Goal: Information Seeking & Learning: Learn about a topic

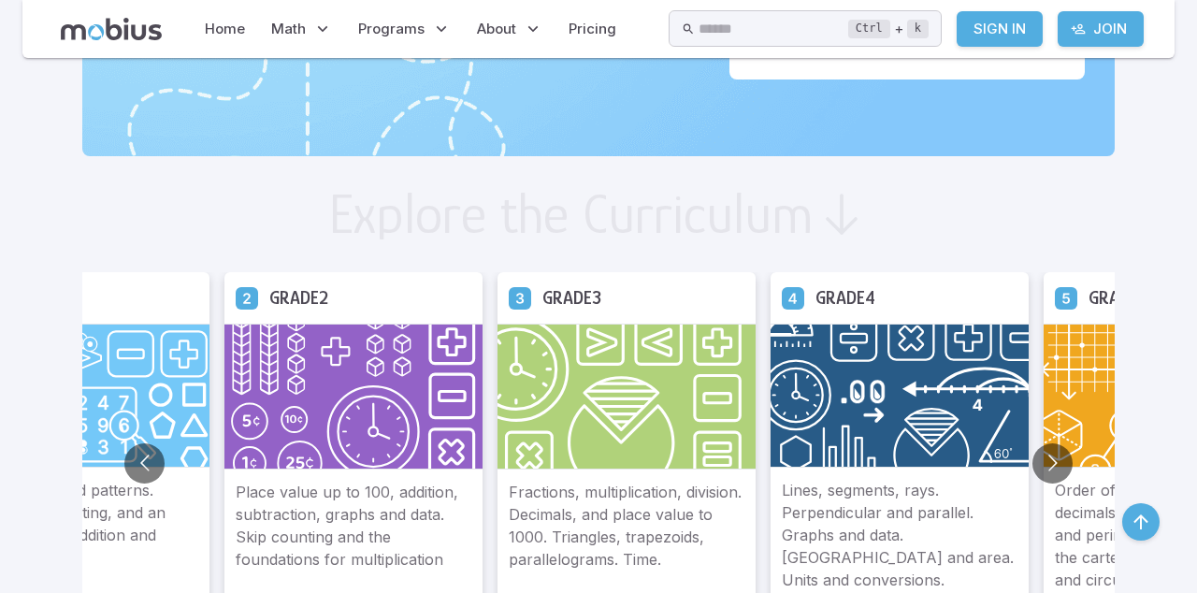
scroll to position [913, 0]
click at [1045, 460] on button "Go to next slide" at bounding box center [1052, 462] width 40 height 40
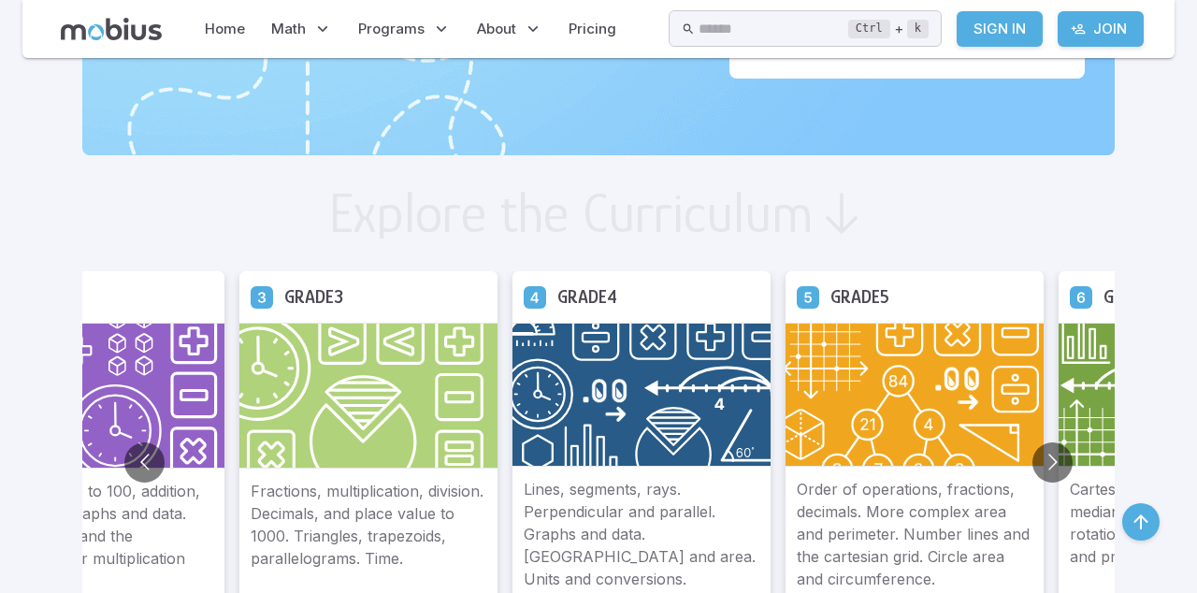
click at [907, 430] on img at bounding box center [914, 395] width 258 height 144
click at [896, 515] on p "Order of operations, fractions, decimals. More complex area and perimeter. Numb…" at bounding box center [915, 534] width 236 height 112
click at [933, 391] on img at bounding box center [914, 395] width 258 height 144
click at [917, 389] on img at bounding box center [914, 395] width 258 height 144
click at [895, 310] on div "Grade 5" at bounding box center [914, 296] width 258 height 51
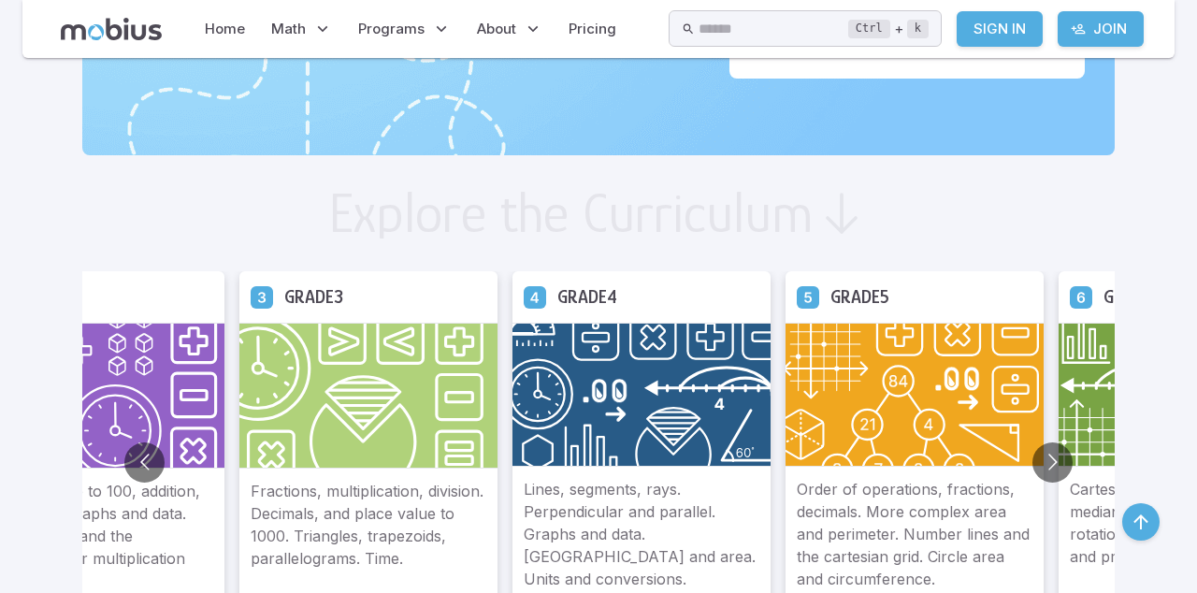
click at [879, 301] on h5 "Grade 5" at bounding box center [859, 296] width 59 height 29
click at [817, 305] on icon at bounding box center [808, 296] width 22 height 22
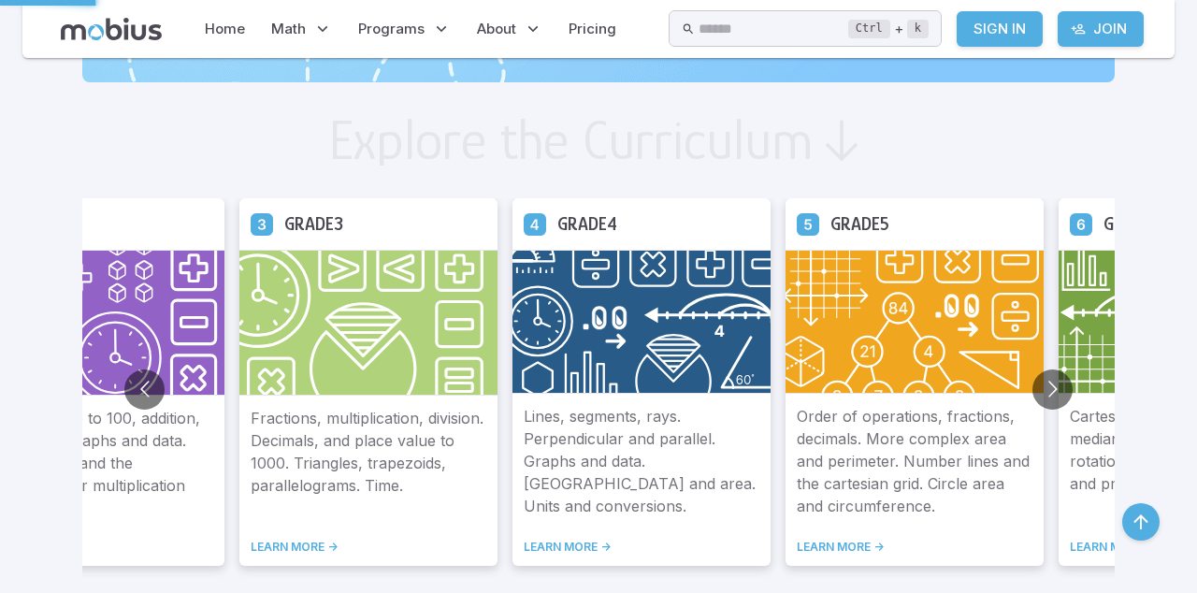
click at [824, 286] on img at bounding box center [914, 322] width 258 height 144
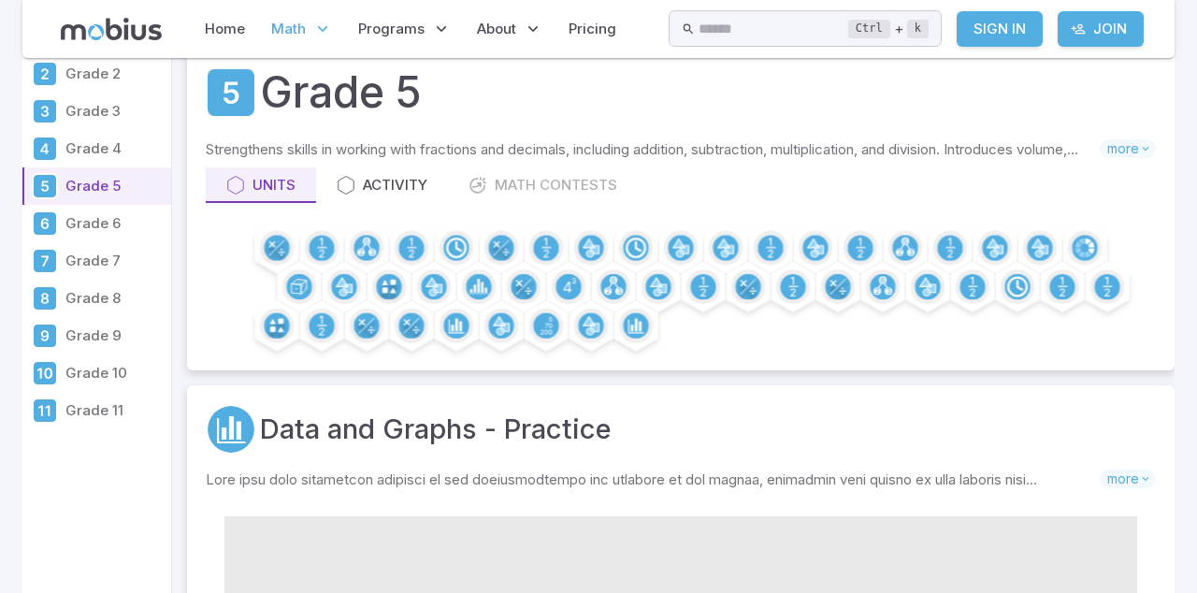
scroll to position [62, 0]
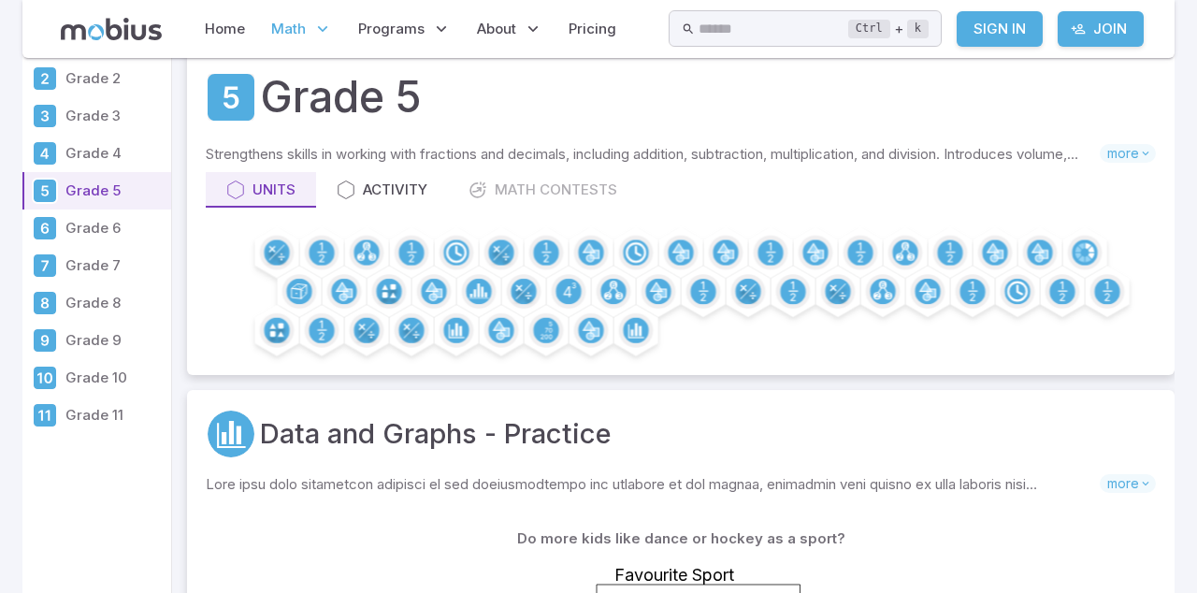
click at [409, 185] on div "Activity" at bounding box center [382, 190] width 91 height 21
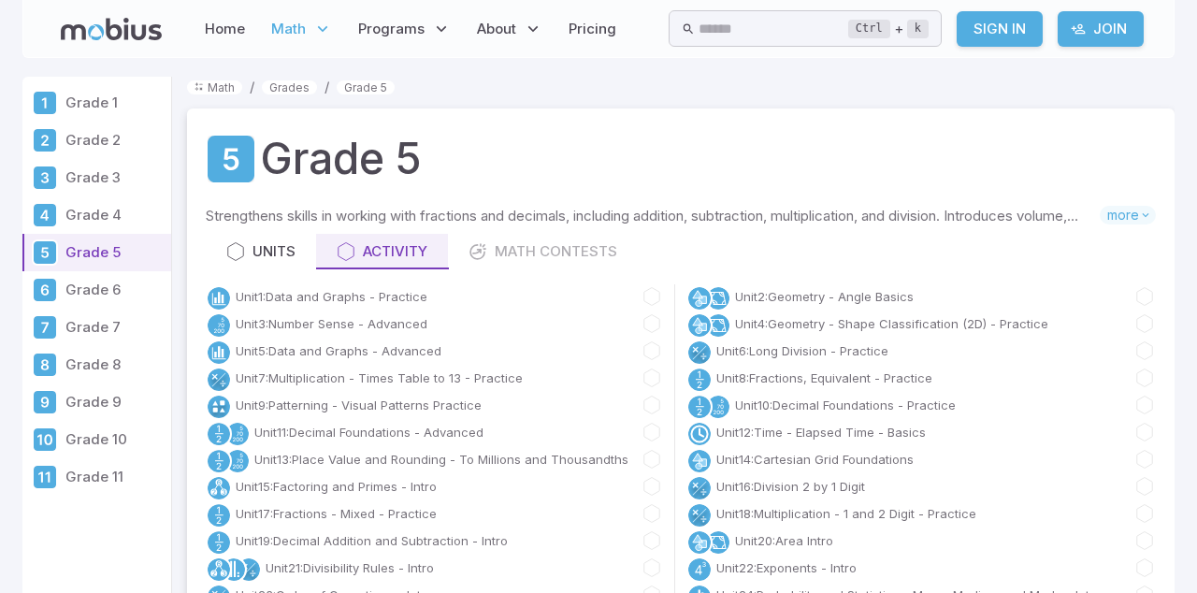
click at [537, 245] on div "Units Activity Math Contests" at bounding box center [681, 252] width 950 height 36
click at [534, 251] on div "Units Activity Math Contests" at bounding box center [681, 252] width 950 height 36
click at [375, 288] on link "Unit 1 : Data and Graphs - Practice" at bounding box center [332, 296] width 192 height 19
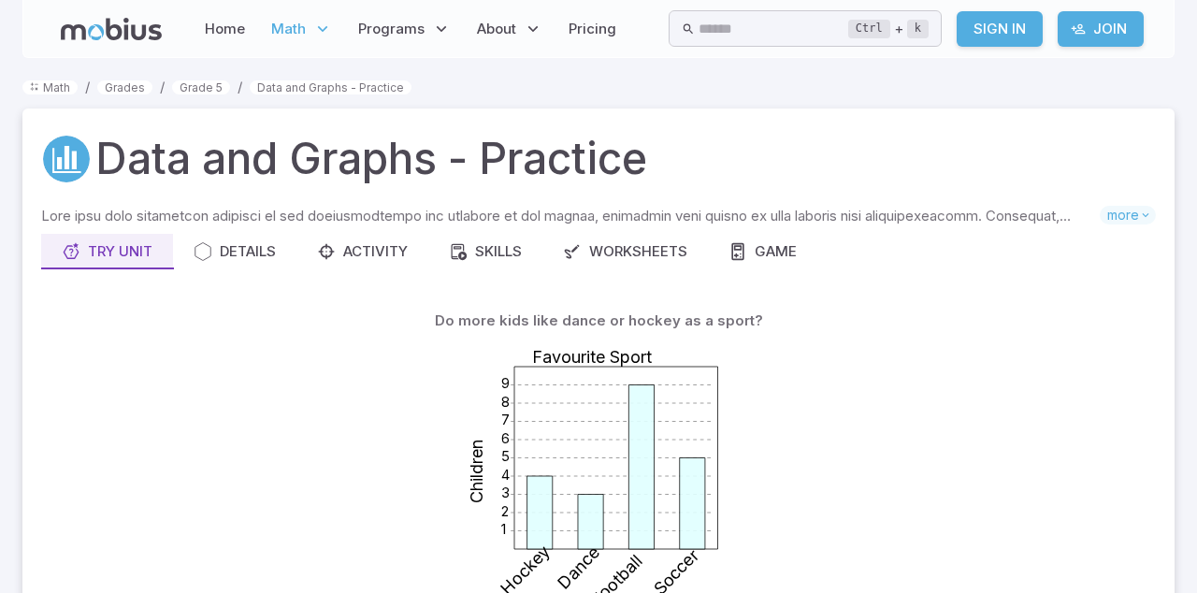
click at [622, 249] on div "Worksheets" at bounding box center [625, 251] width 124 height 21
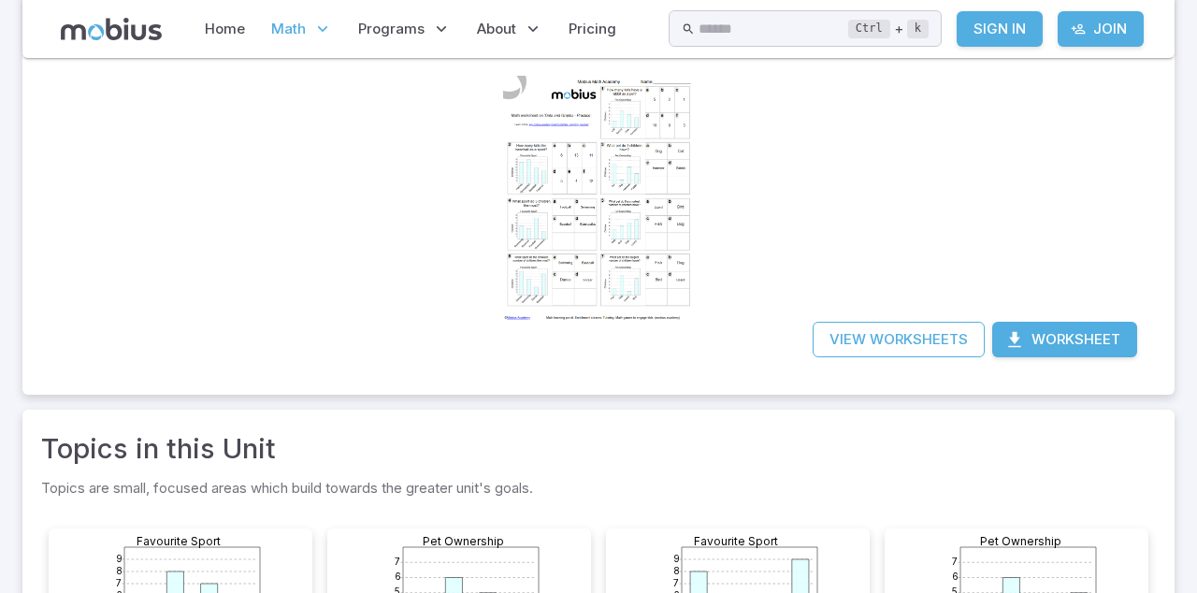
scroll to position [281, 0]
click at [1099, 21] on link "Join" at bounding box center [1100, 29] width 86 height 36
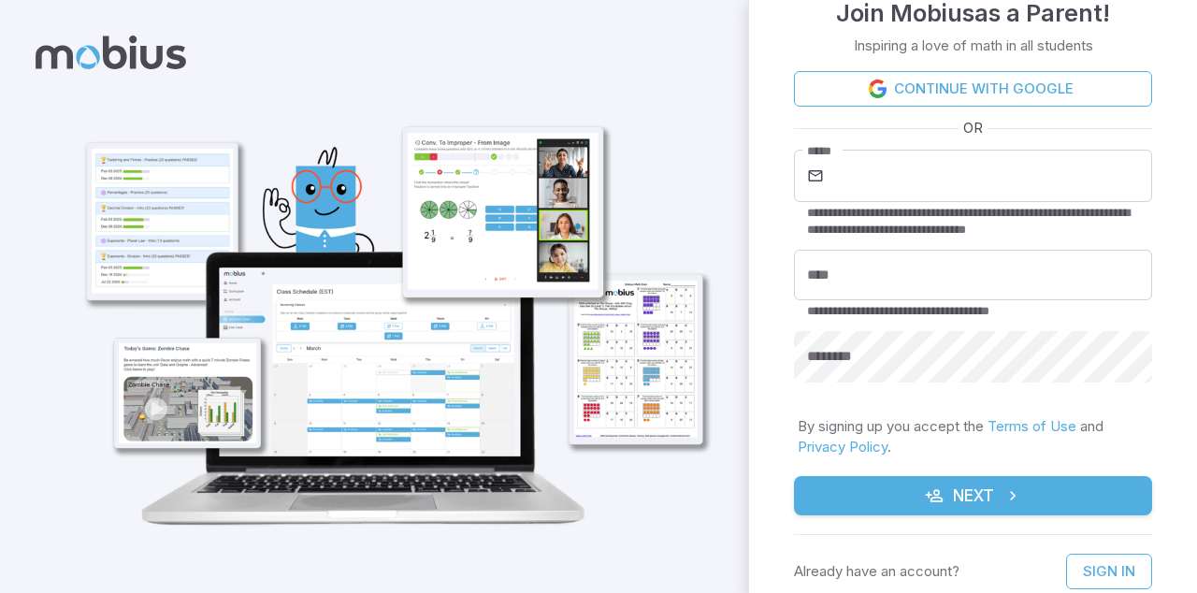
scroll to position [22, 0]
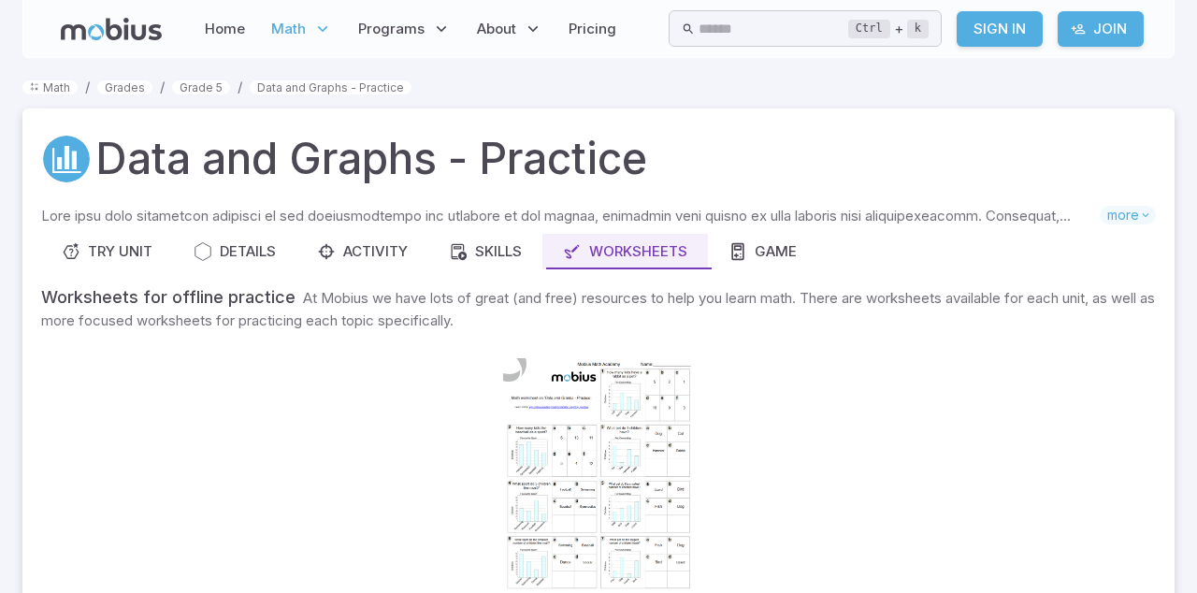
click at [109, 241] on div "Try Unit" at bounding box center [107, 251] width 91 height 21
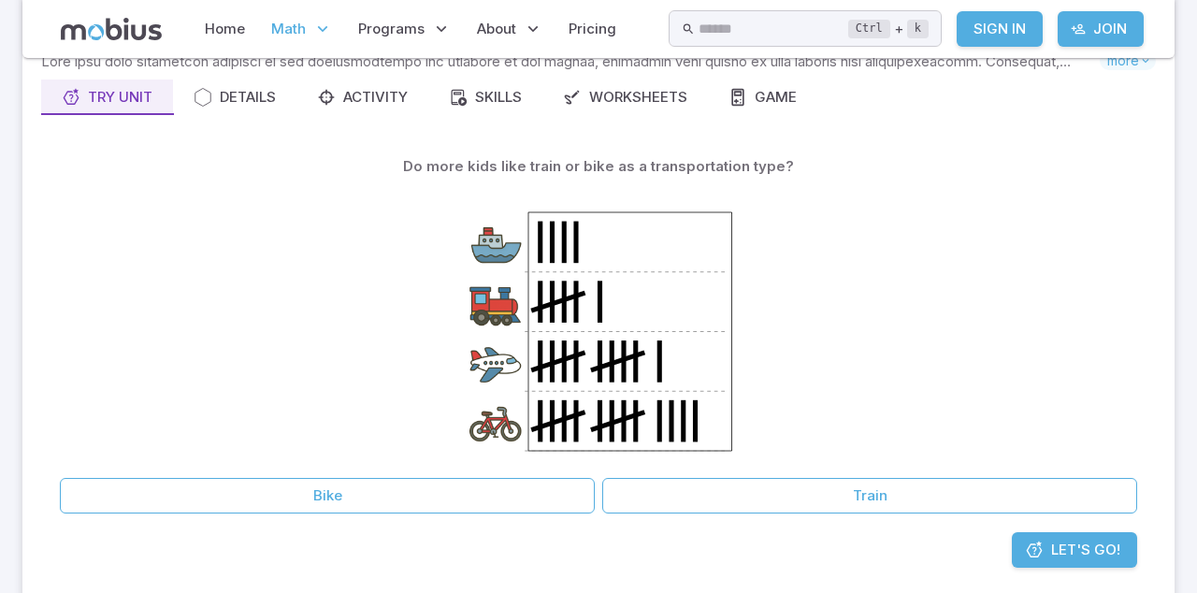
scroll to position [146, 0]
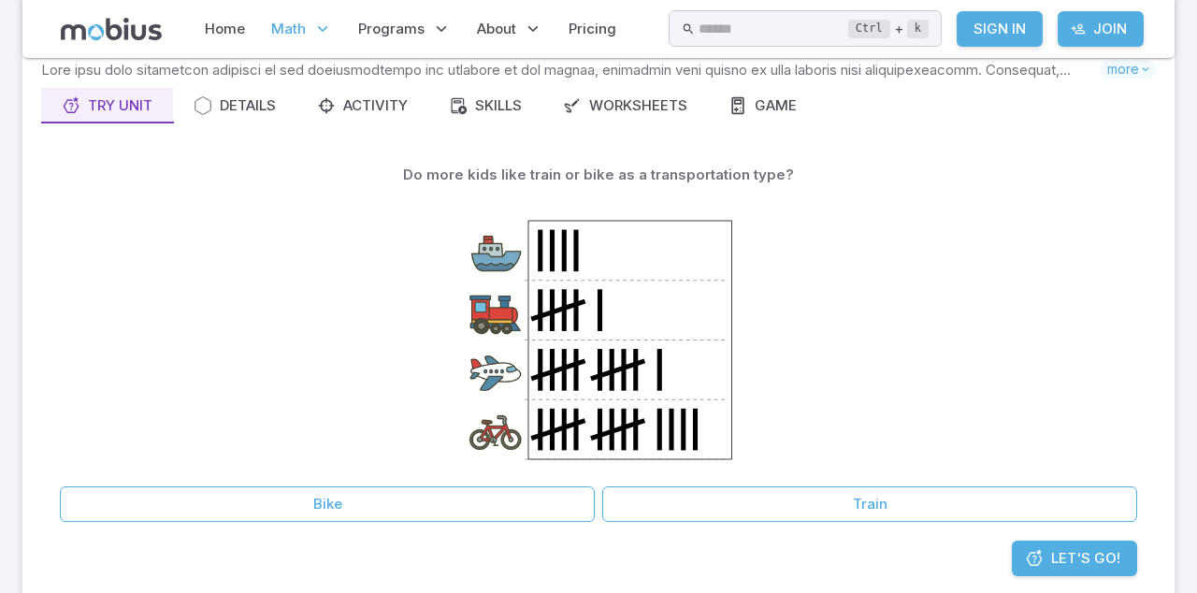
click at [252, 497] on button "Bike" at bounding box center [327, 504] width 535 height 36
click at [1107, 559] on span "Let's Go!" at bounding box center [1085, 558] width 69 height 21
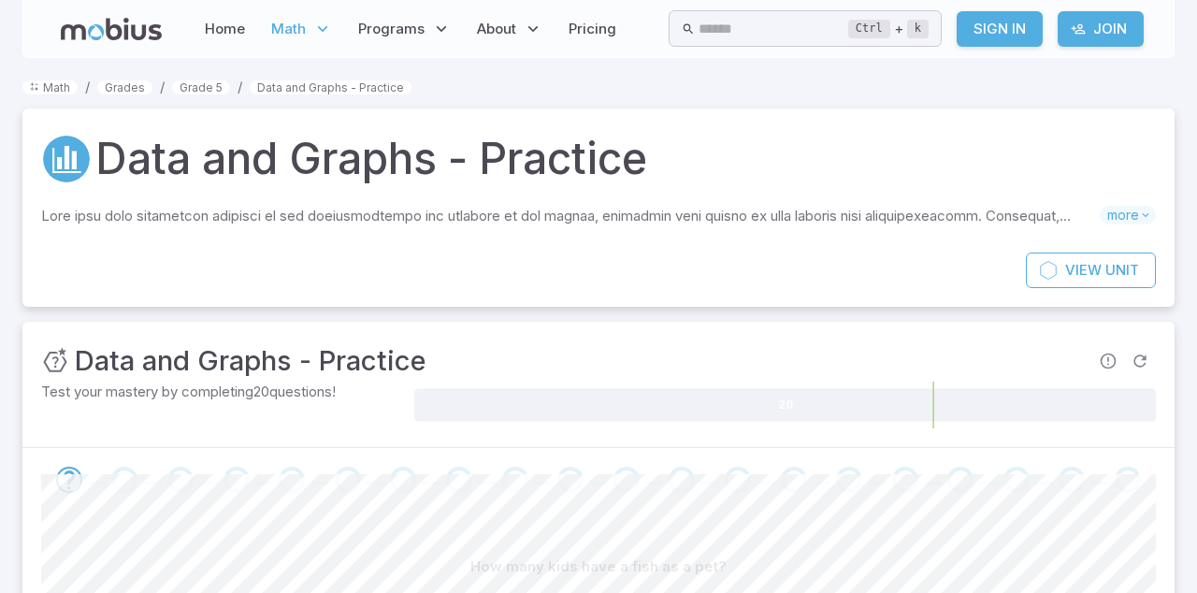
click at [1127, 267] on span "Unit" at bounding box center [1122, 270] width 34 height 21
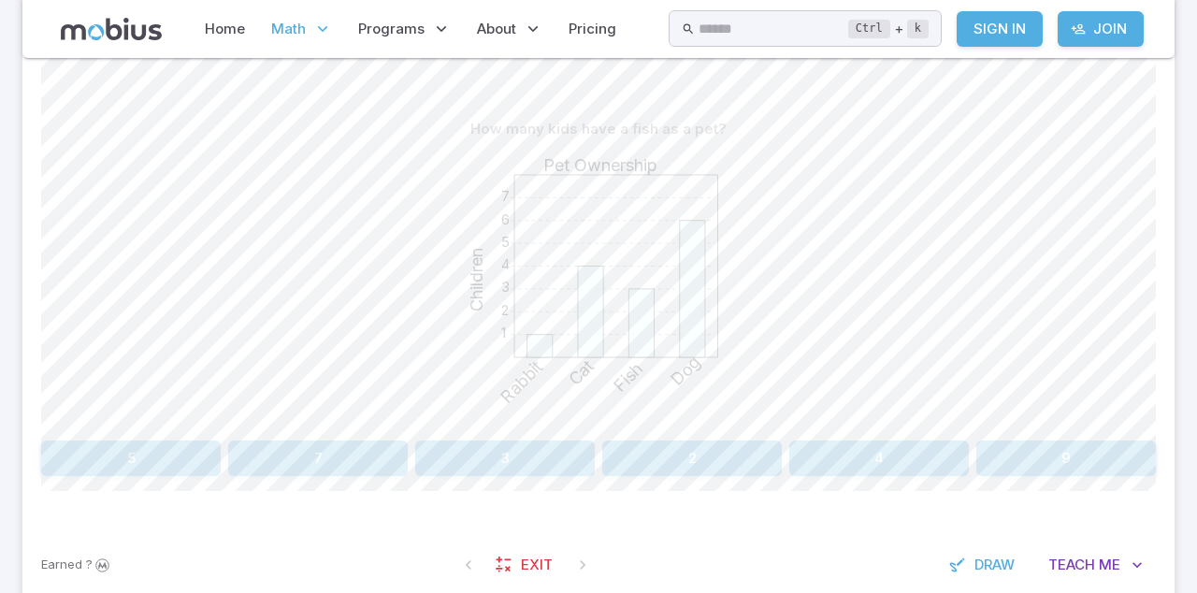
scroll to position [438, 0]
click at [1099, 568] on span "Me" at bounding box center [1110, 564] width 22 height 21
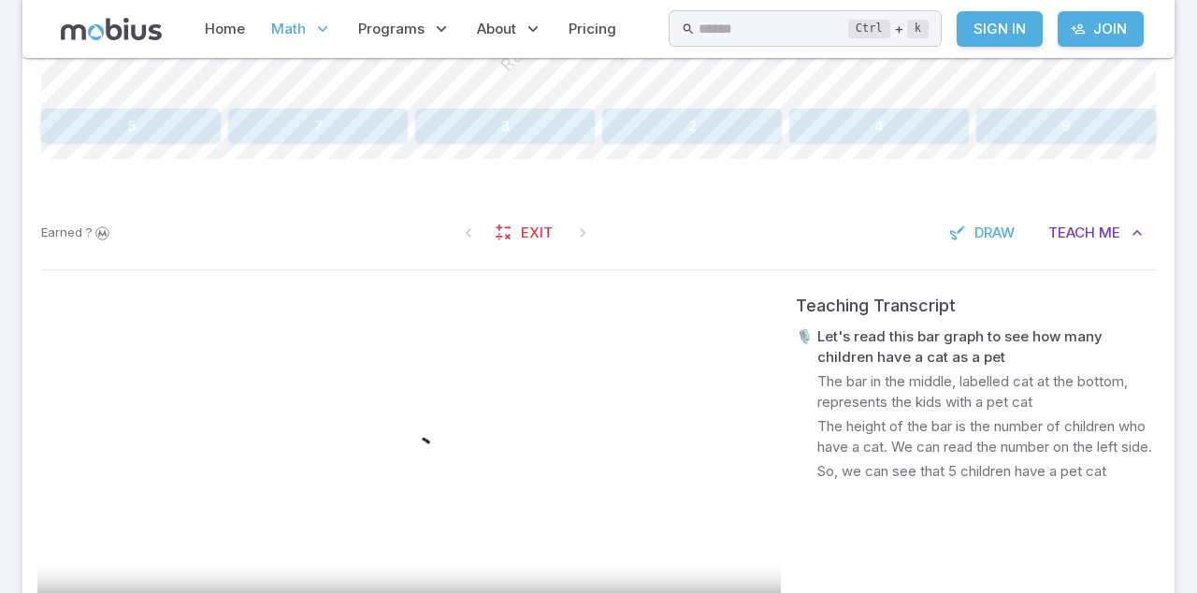
scroll to position [736, 0]
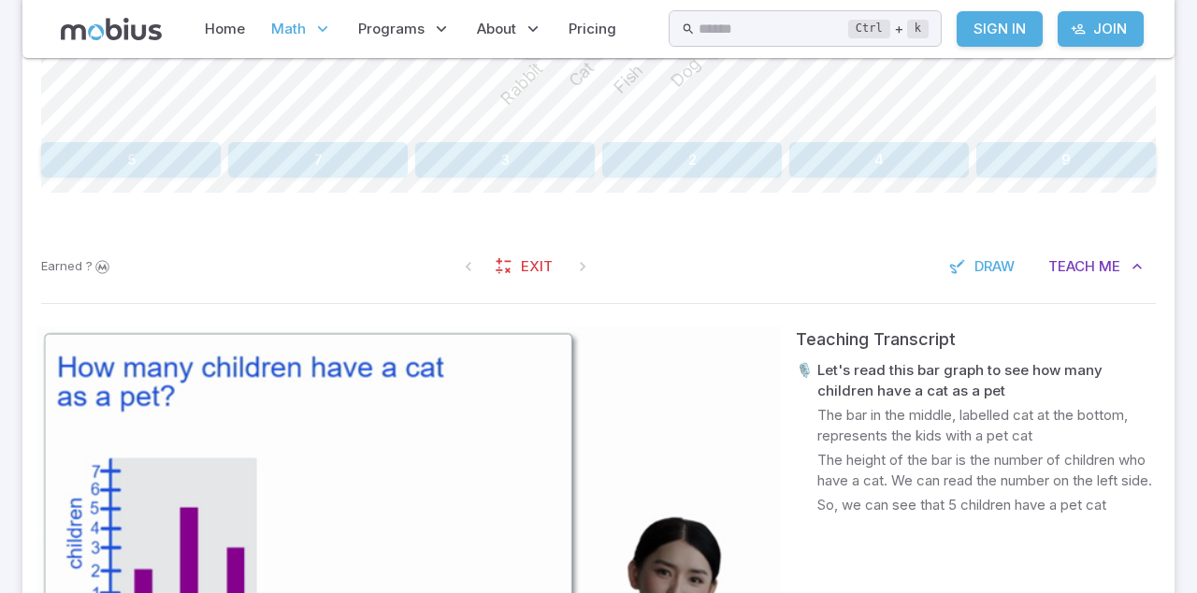
click at [948, 260] on icon "button" at bounding box center [957, 266] width 19 height 19
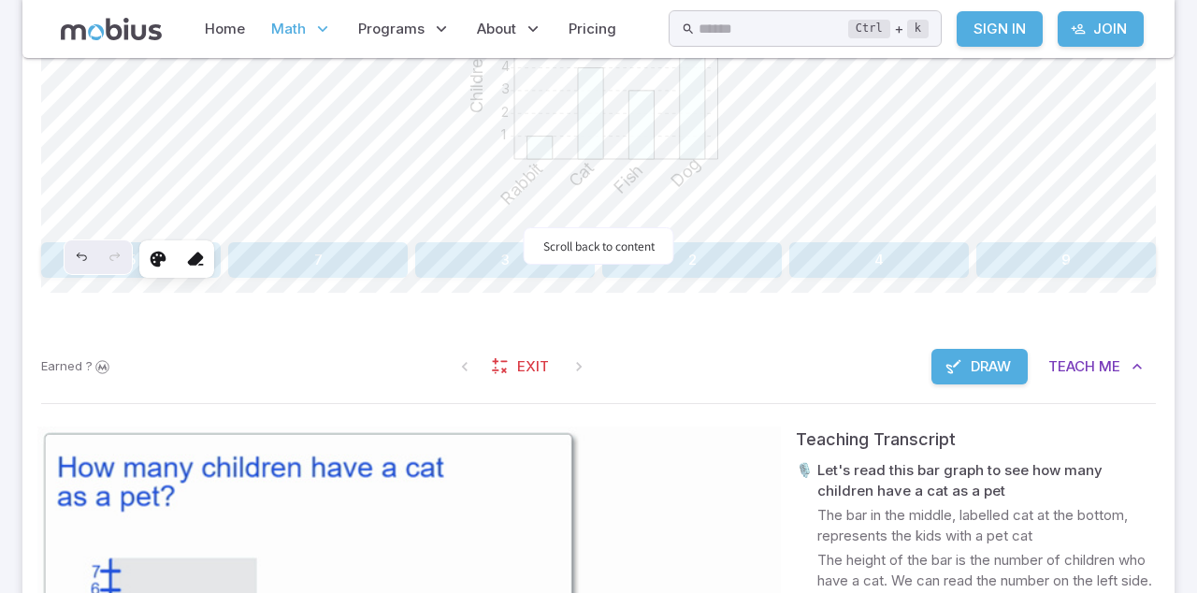
scroll to position [472, 0]
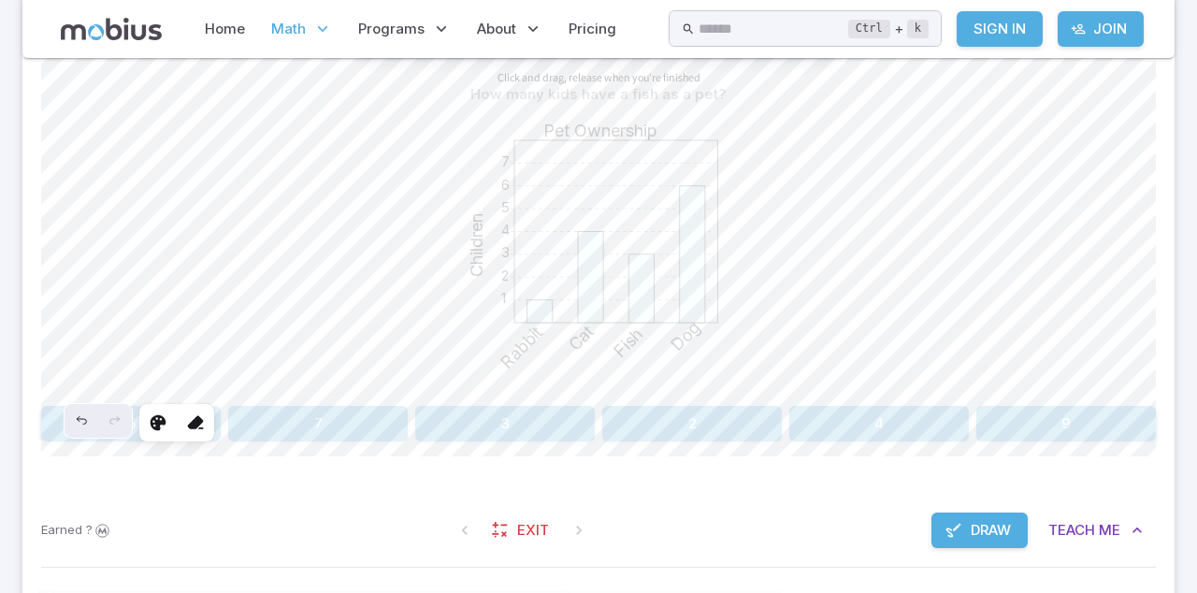
click at [978, 537] on span "Draw" at bounding box center [990, 530] width 40 height 21
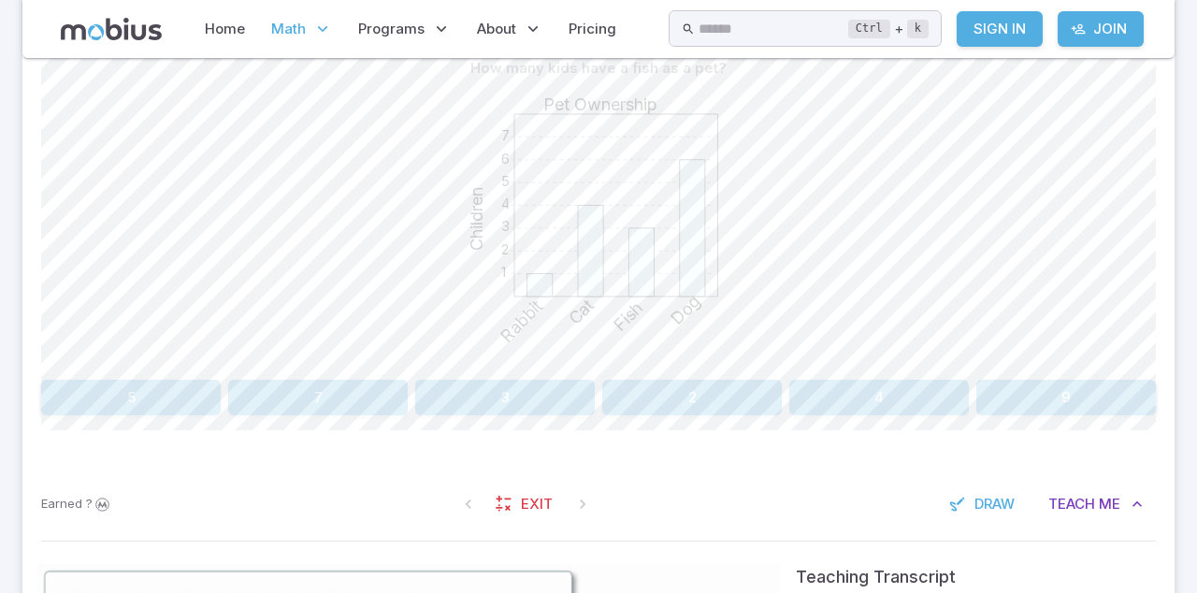
scroll to position [501, 0]
click at [536, 400] on button "3" at bounding box center [505, 395] width 180 height 36
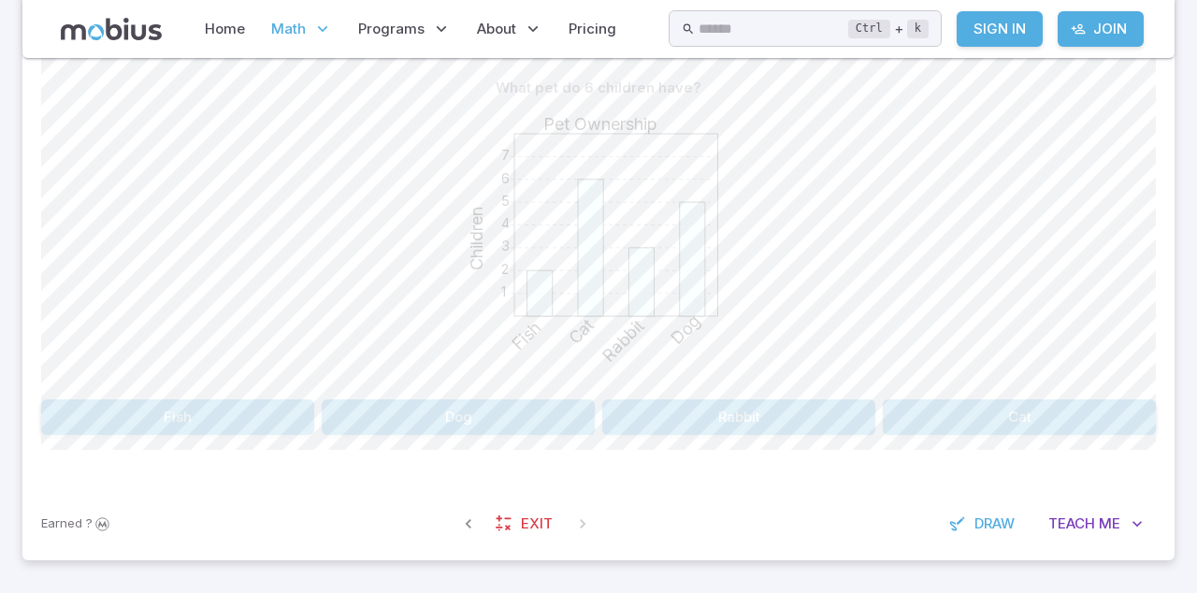
scroll to position [484, 0]
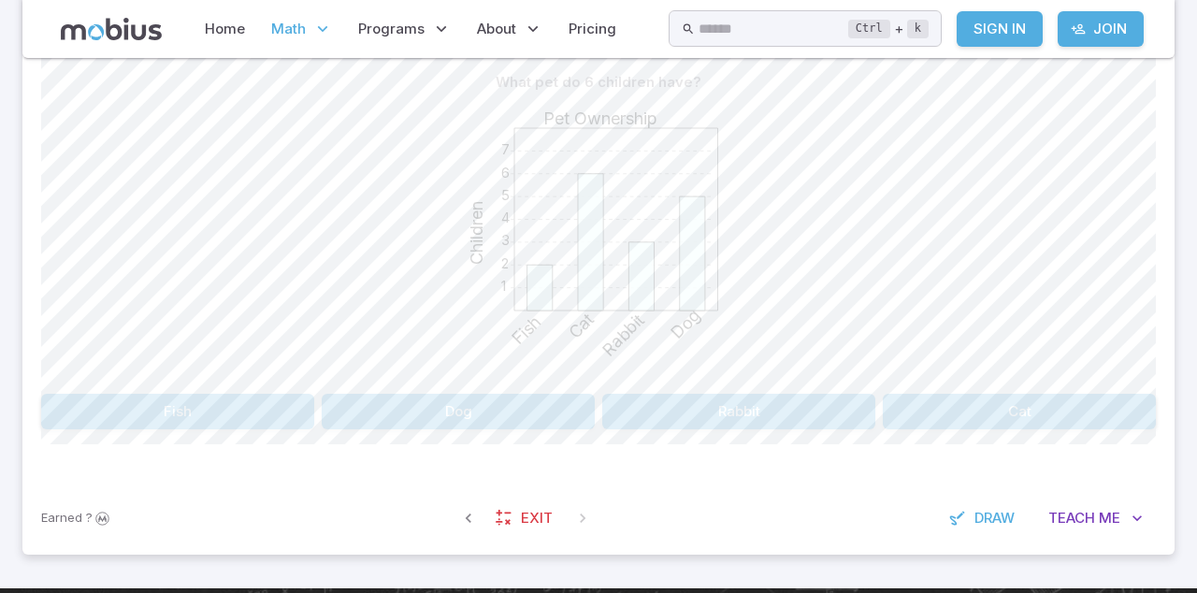
click at [1032, 425] on button "Cat" at bounding box center [1019, 412] width 273 height 36
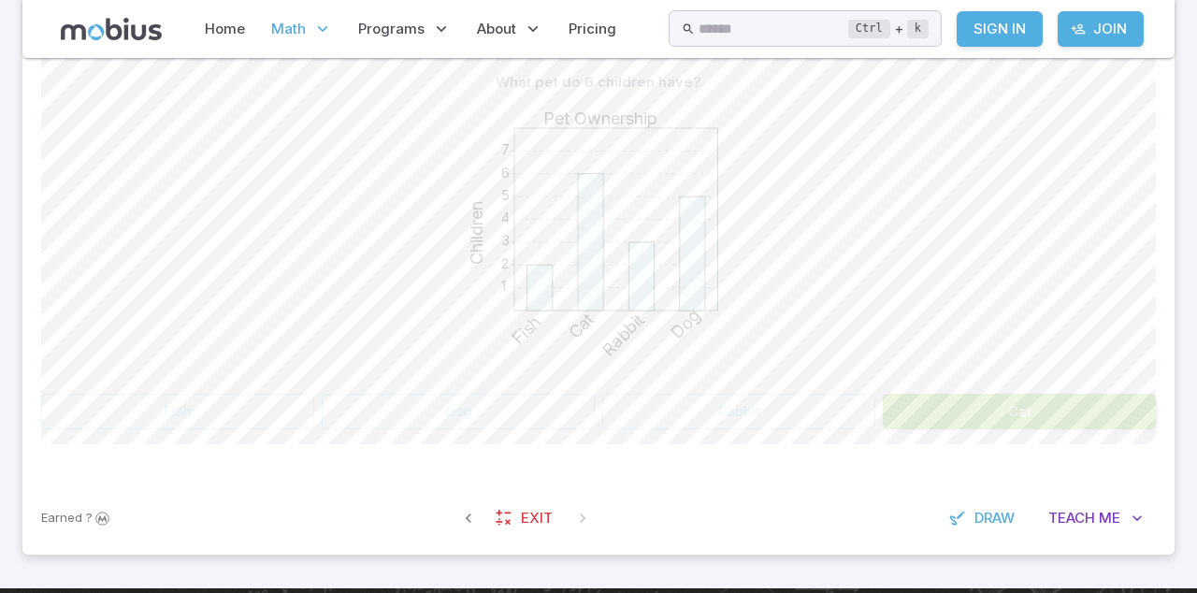
click at [1086, 395] on button "Cat" at bounding box center [1019, 412] width 273 height 36
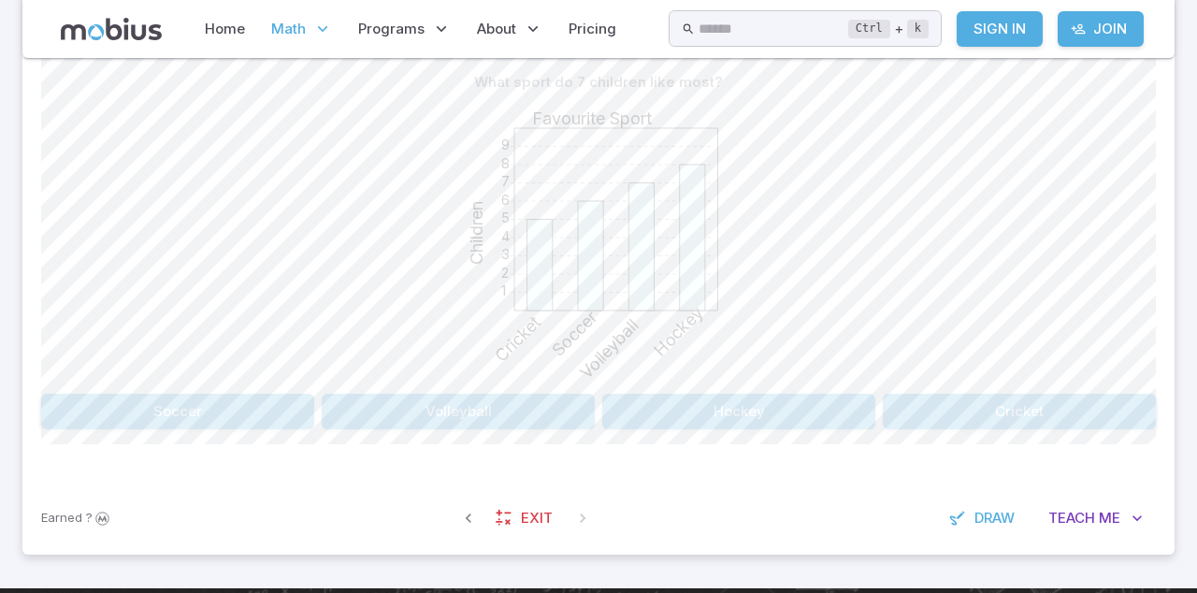
click at [453, 411] on button "Volleyball" at bounding box center [458, 412] width 273 height 36
click at [658, 410] on button "Baseball" at bounding box center [598, 412] width 367 height 36
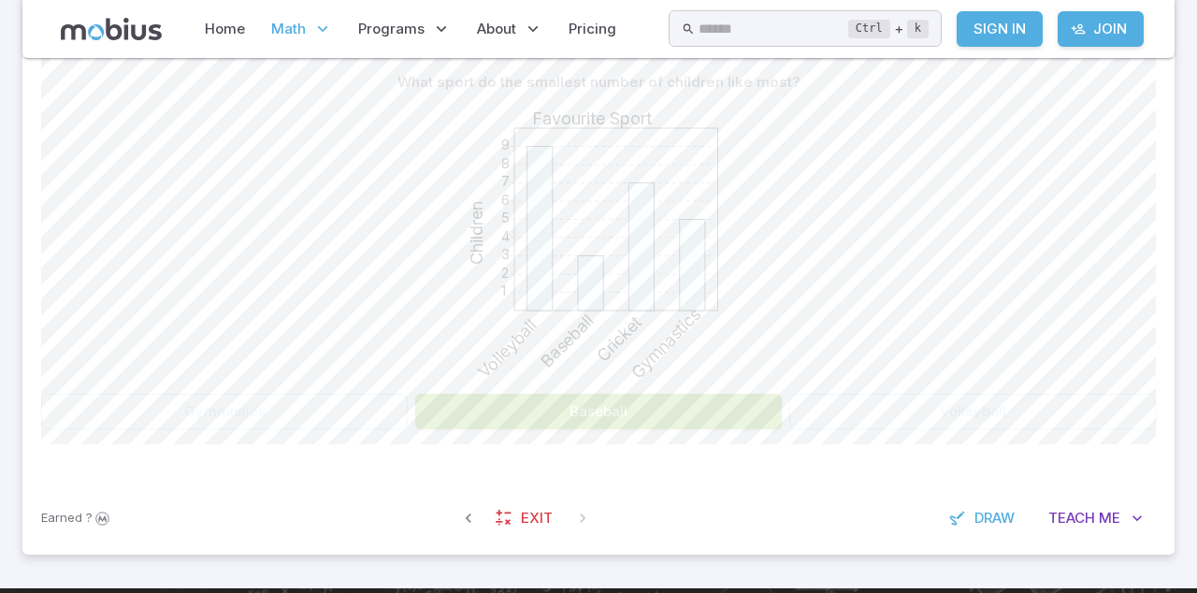
click at [643, 411] on button "Baseball" at bounding box center [598, 412] width 367 height 36
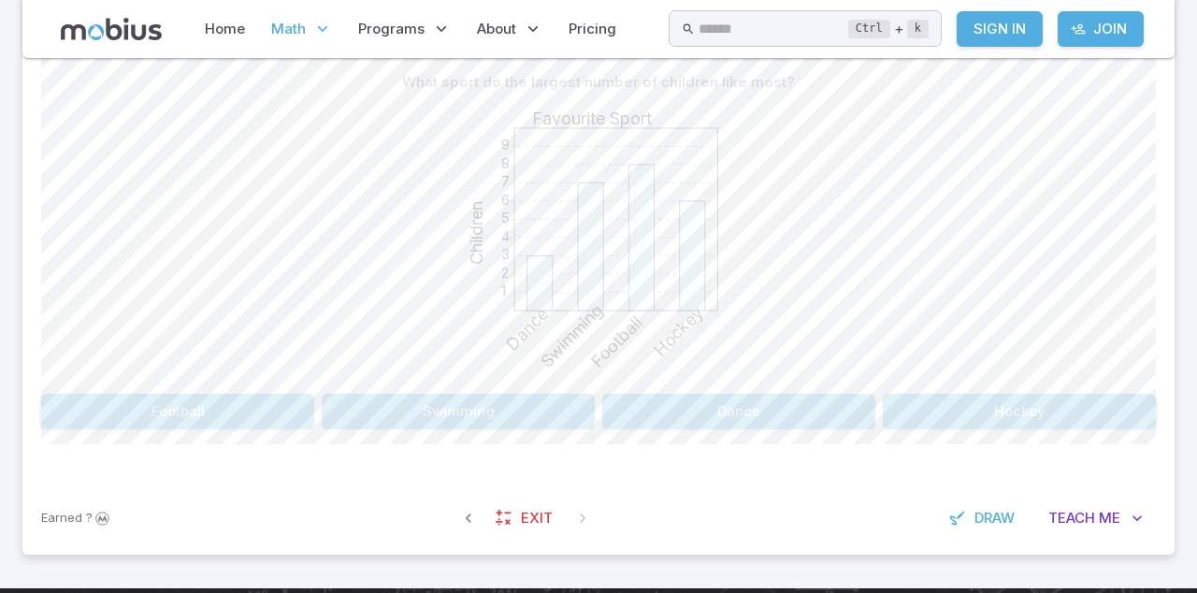
click at [758, 410] on button "Dance" at bounding box center [738, 412] width 273 height 36
click at [786, 412] on button "Dog" at bounding box center [738, 412] width 273 height 36
click at [1056, 413] on button "Cricket" at bounding box center [1019, 412] width 273 height 36
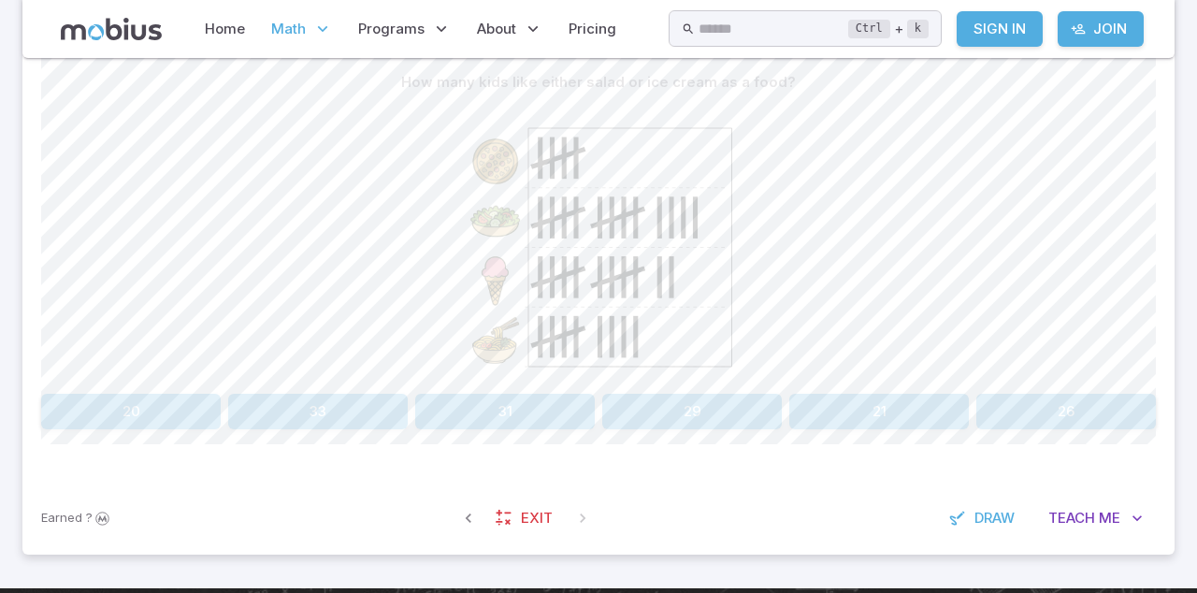
scroll to position [518, 0]
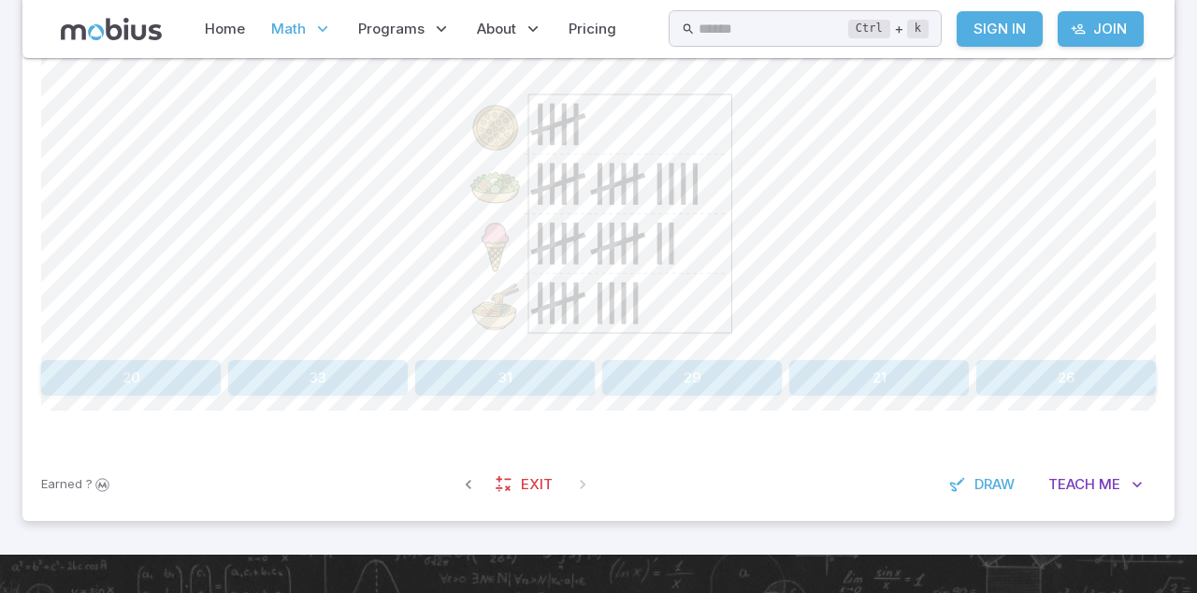
click at [1073, 380] on button "26" at bounding box center [1066, 378] width 180 height 36
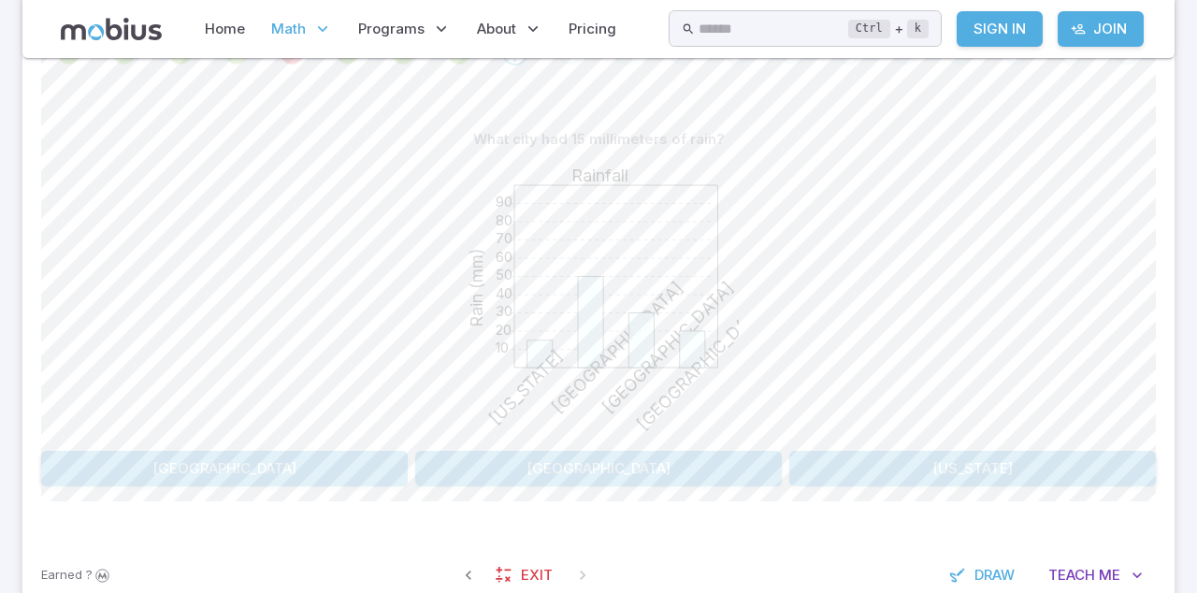
scroll to position [468, 0]
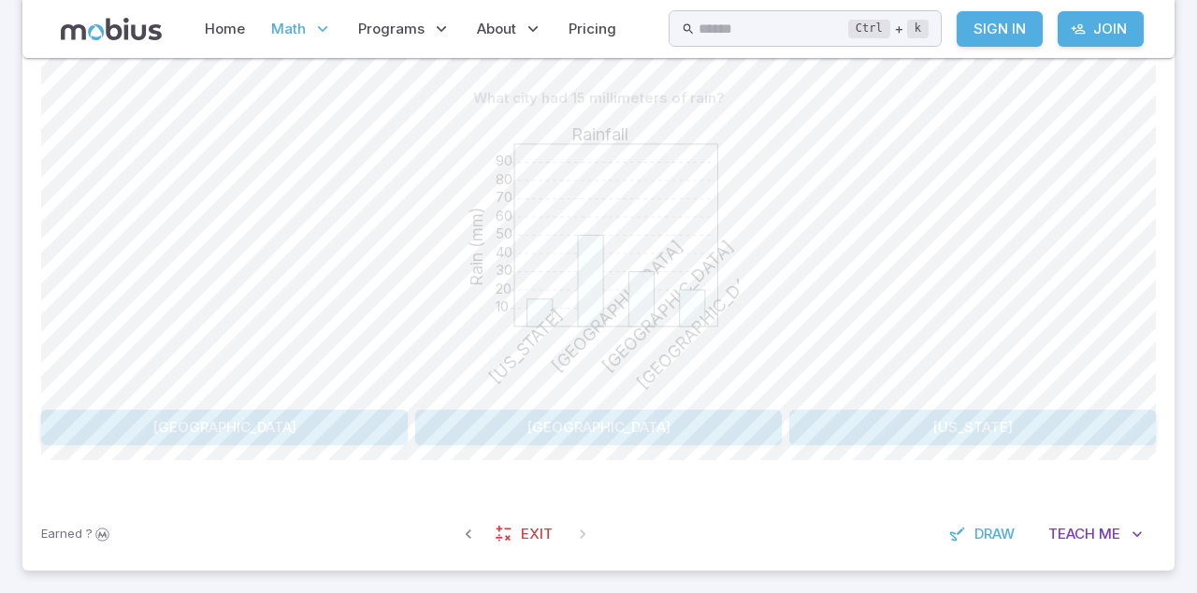
click at [1027, 418] on button "New York" at bounding box center [972, 428] width 367 height 36
click at [512, 423] on button "Sunday" at bounding box center [317, 428] width 553 height 36
click at [342, 423] on button "9" at bounding box center [318, 428] width 180 height 36
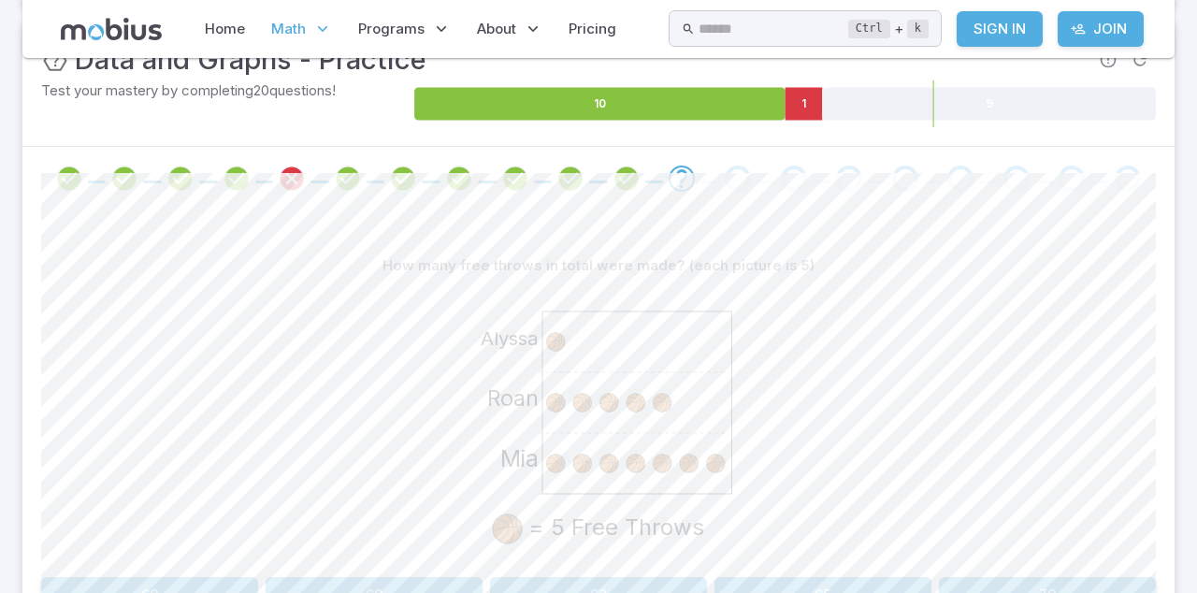
scroll to position [286, 0]
